Goal: Check status: Check status

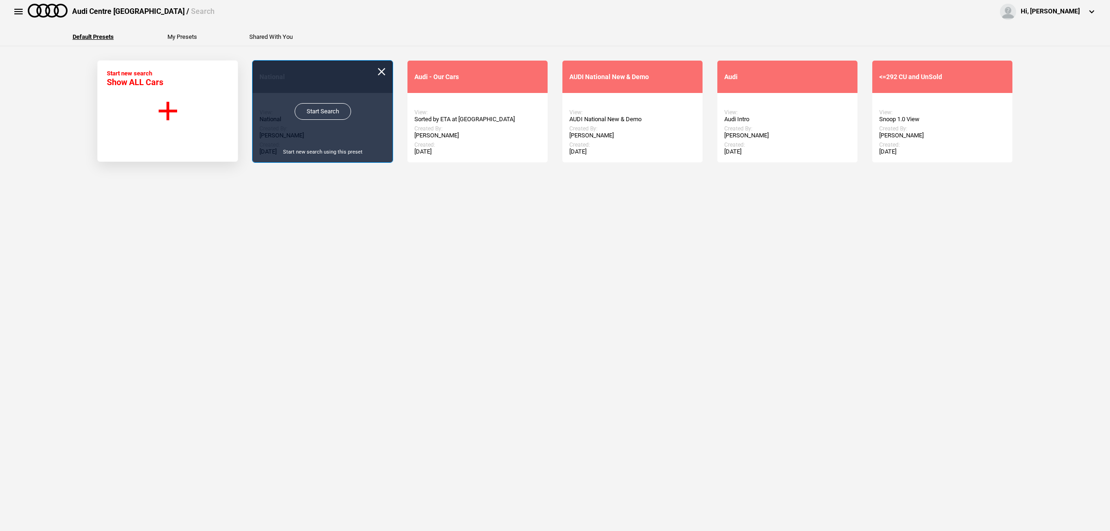
click at [310, 112] on link "Start Search" at bounding box center [323, 111] width 56 height 17
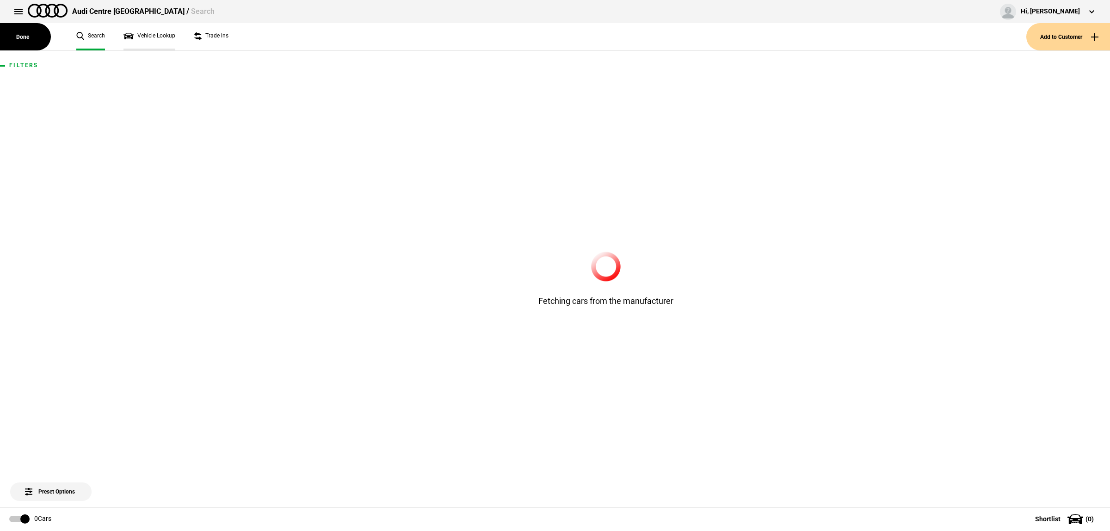
click at [165, 36] on link "Vehicle Lookup" at bounding box center [149, 36] width 52 height 27
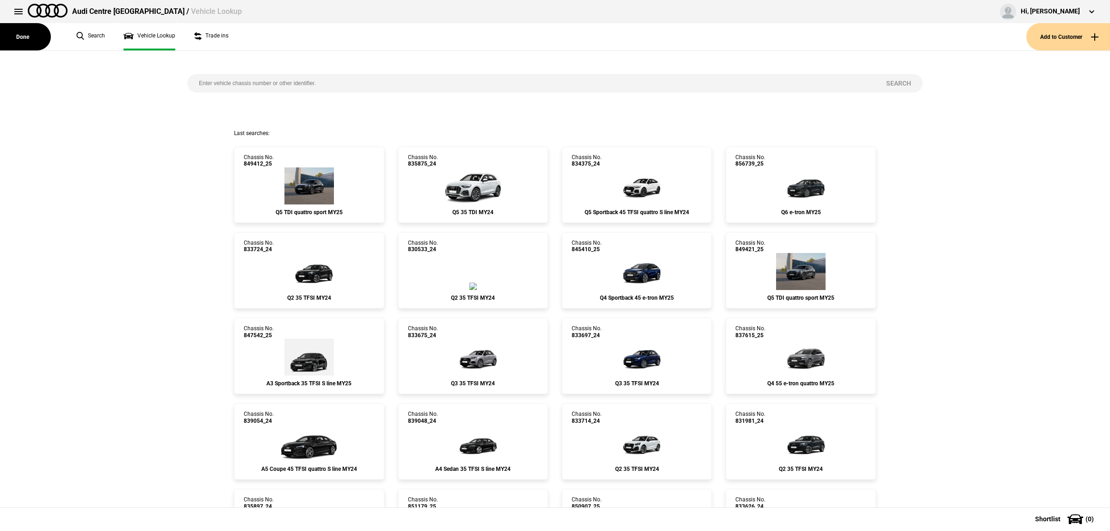
click at [166, 40] on link "Vehicle Lookup" at bounding box center [149, 36] width 52 height 27
click at [287, 86] on input "search" at bounding box center [530, 83] width 687 height 18
paste input "849436"
type input "849436"
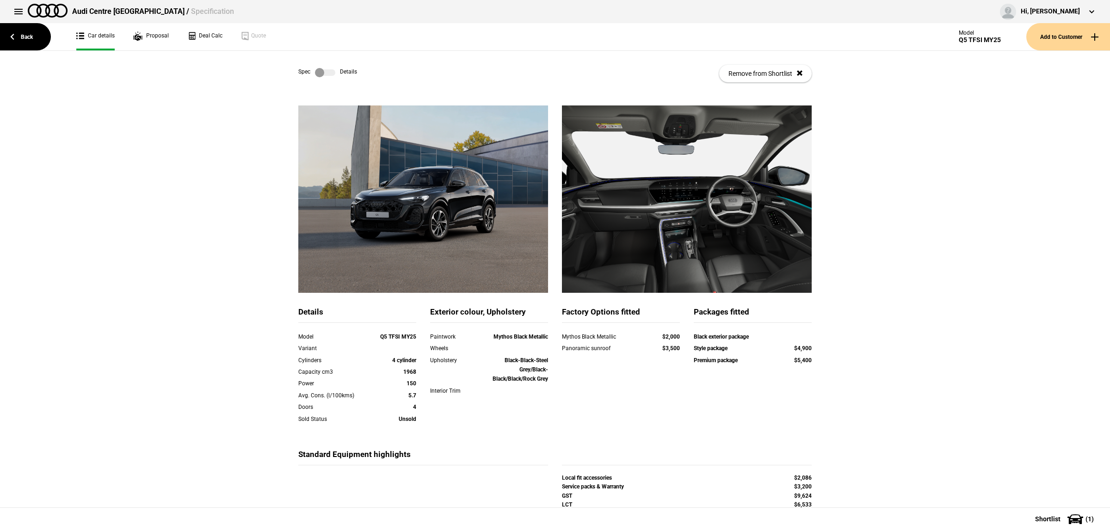
scroll to position [58, 0]
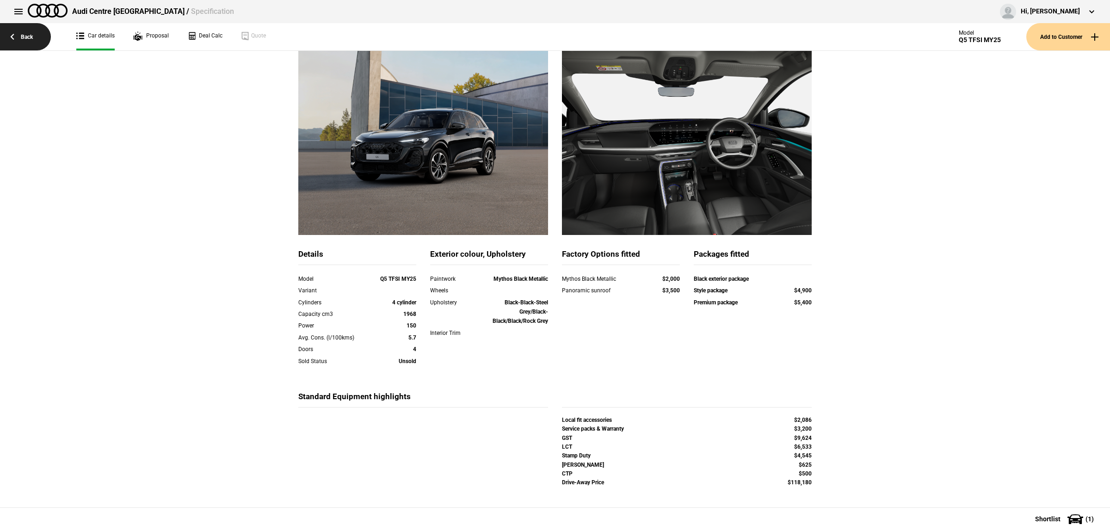
click at [24, 32] on link "Back" at bounding box center [25, 36] width 51 height 27
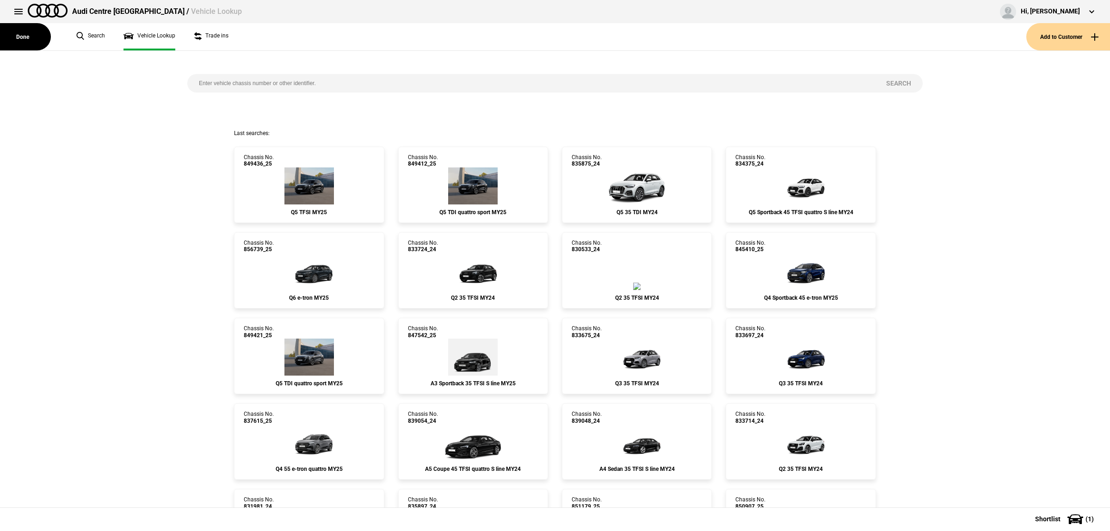
click at [295, 81] on input "search" at bounding box center [530, 83] width 687 height 18
paste input "849419"
type input "849419"
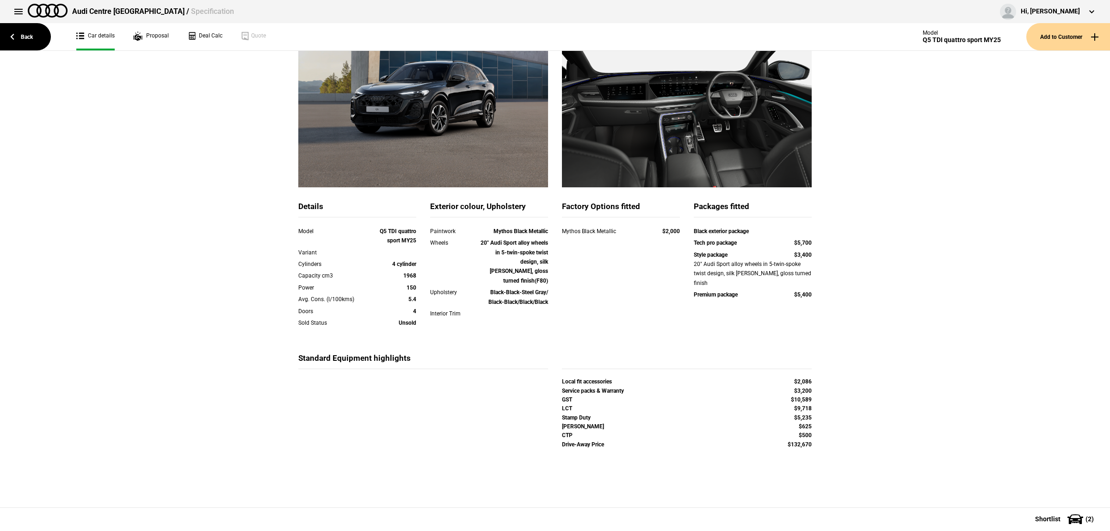
scroll to position [48, 0]
